Goal: Transaction & Acquisition: Register for event/course

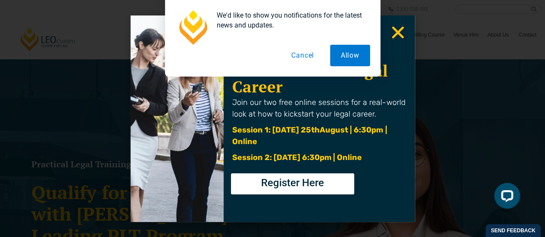
click at [398, 34] on div "We'd like to show you notifications for the latest news and updates. Allow Canc…" at bounding box center [272, 38] width 545 height 77
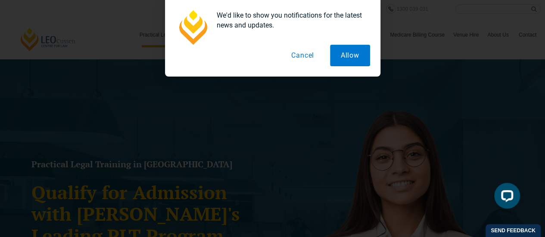
click at [301, 58] on button "Cancel" at bounding box center [302, 56] width 44 height 22
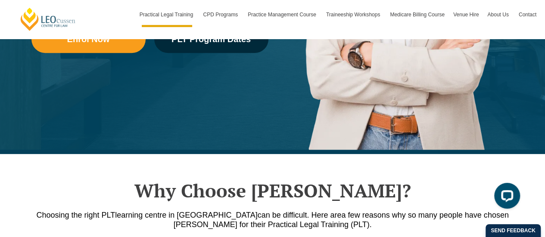
scroll to position [277, 0]
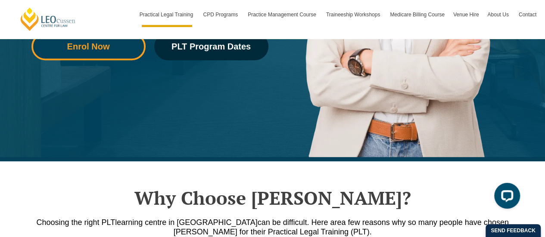
click at [108, 50] on span "Enrol Now" at bounding box center [88, 46] width 43 height 9
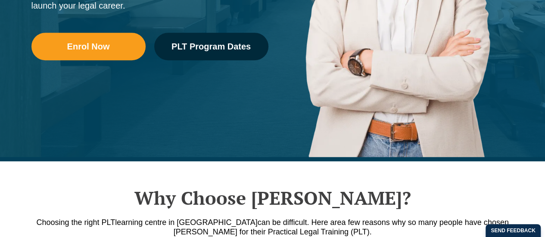
click at [211, 50] on header "Leo Cussen Centre for Law Search here Practical Legal Training Our Practical Le…" at bounding box center [272, 29] width 545 height 59
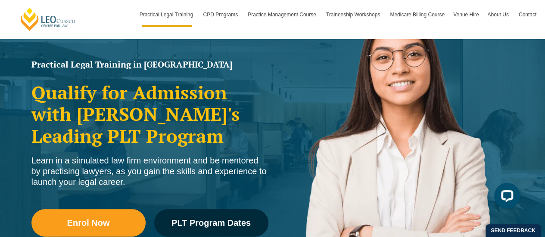
scroll to position [139, 0]
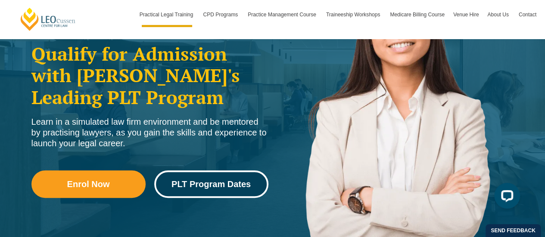
click at [203, 186] on span "PLT Program Dates" at bounding box center [210, 184] width 79 height 9
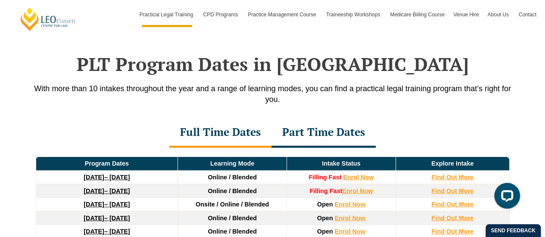
scroll to position [1112, 0]
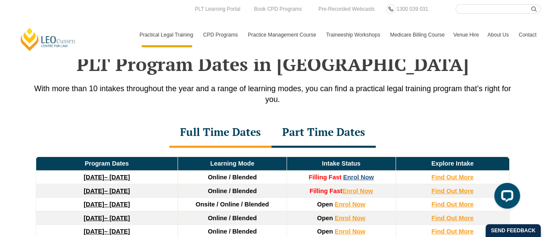
click at [356, 174] on link "Enrol Now" at bounding box center [358, 177] width 31 height 7
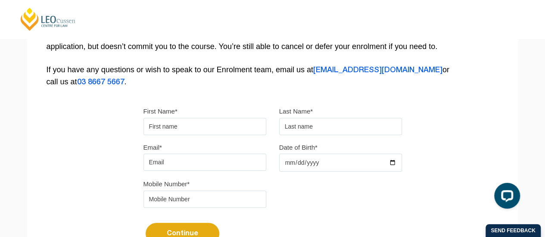
scroll to position [189, 0]
